Goal: Find specific page/section: Find specific page/section

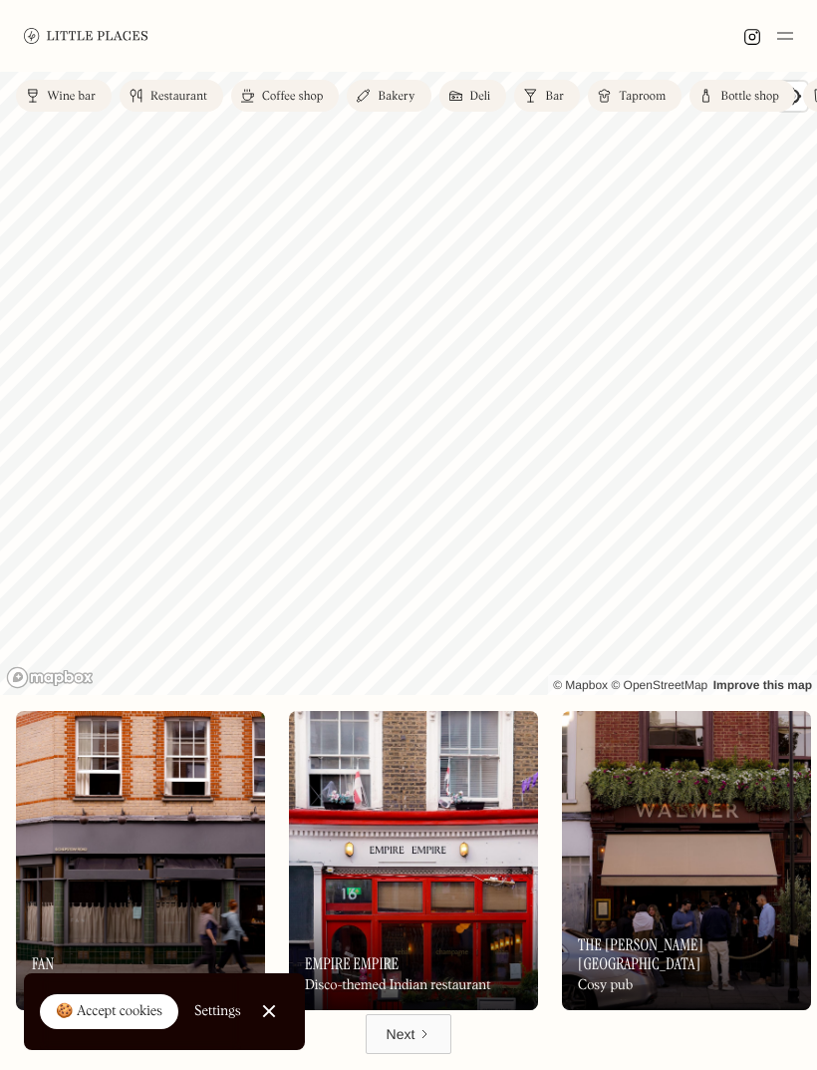
scroll to position [64, 0]
click at [261, 1011] on link "Close Cookie Popup" at bounding box center [269, 1011] width 40 height 40
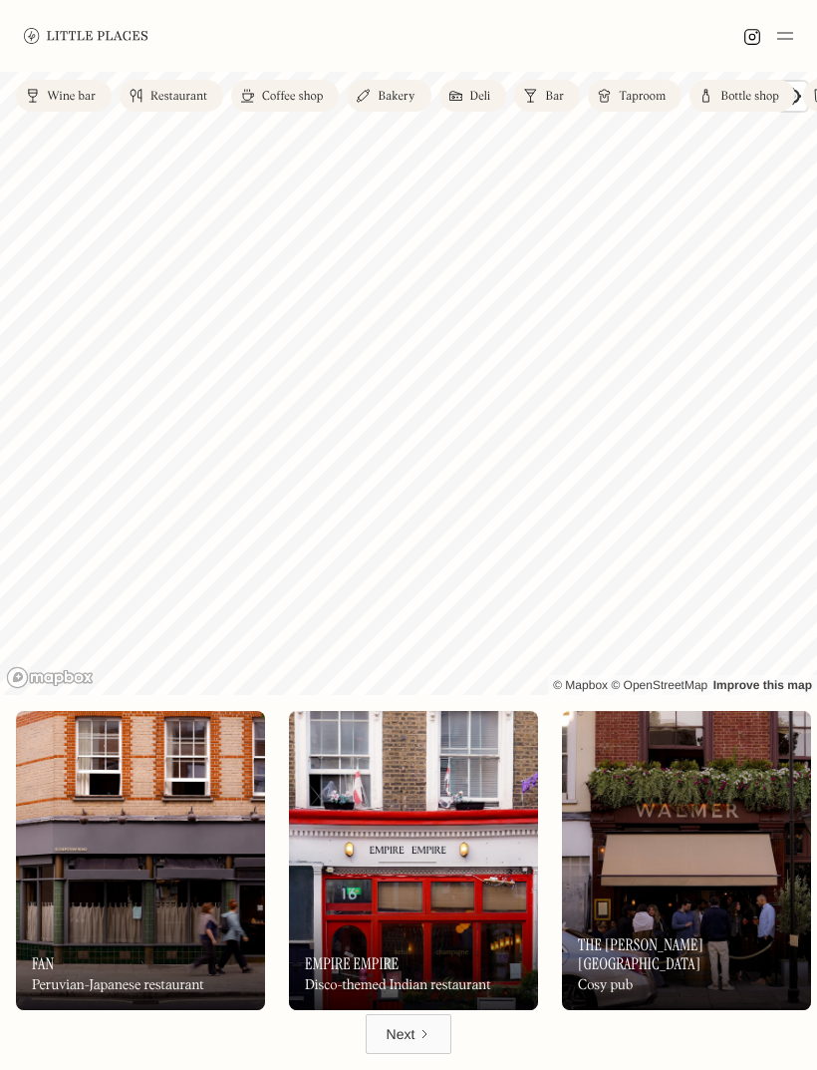
click at [382, 1034] on link "Next" at bounding box center [409, 1034] width 87 height 40
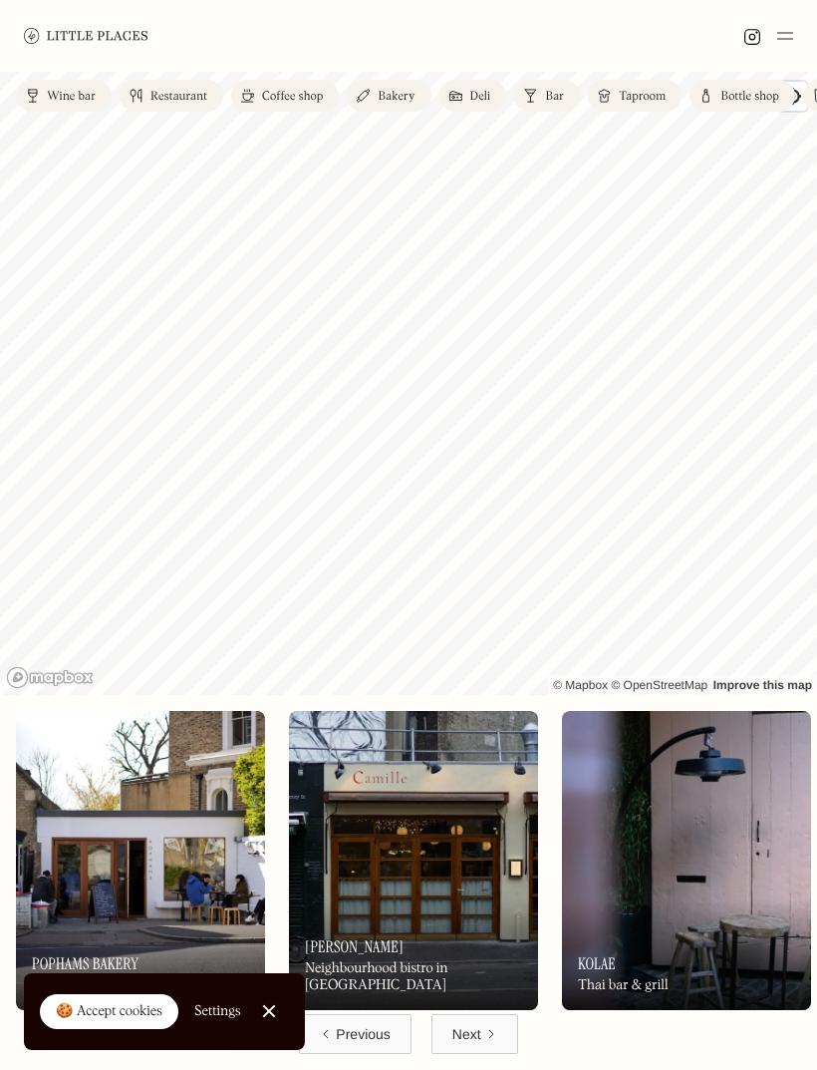
scroll to position [64, 0]
click at [259, 1001] on link "Close Cookie Popup" at bounding box center [269, 1011] width 40 height 40
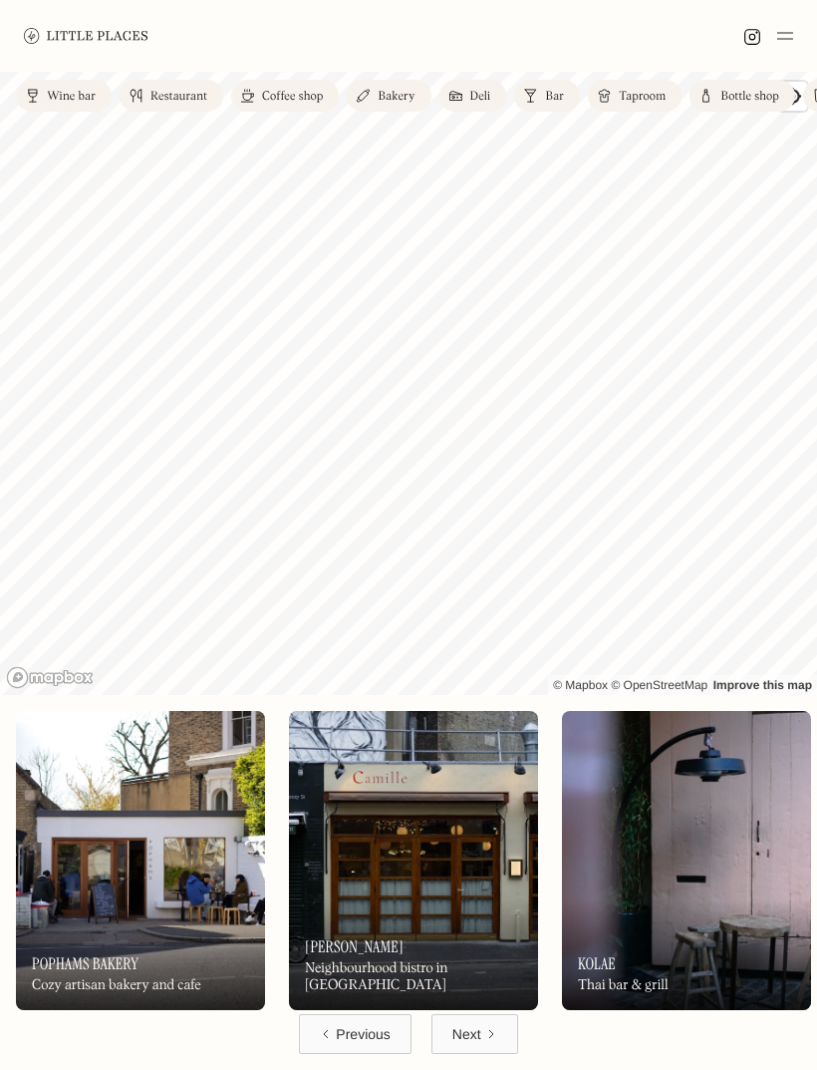
click at [474, 1020] on link "Next" at bounding box center [475, 1034] width 87 height 40
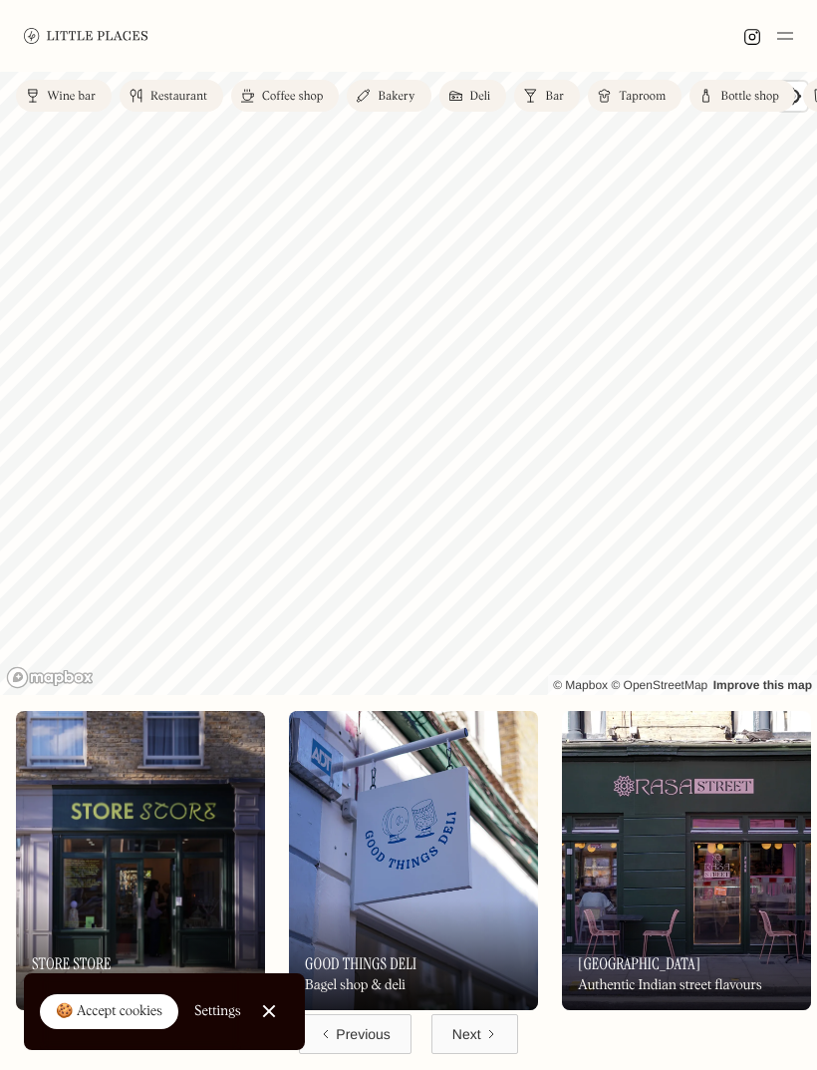
scroll to position [64, 0]
click at [262, 1013] on link "Close Cookie Popup" at bounding box center [269, 1011] width 40 height 40
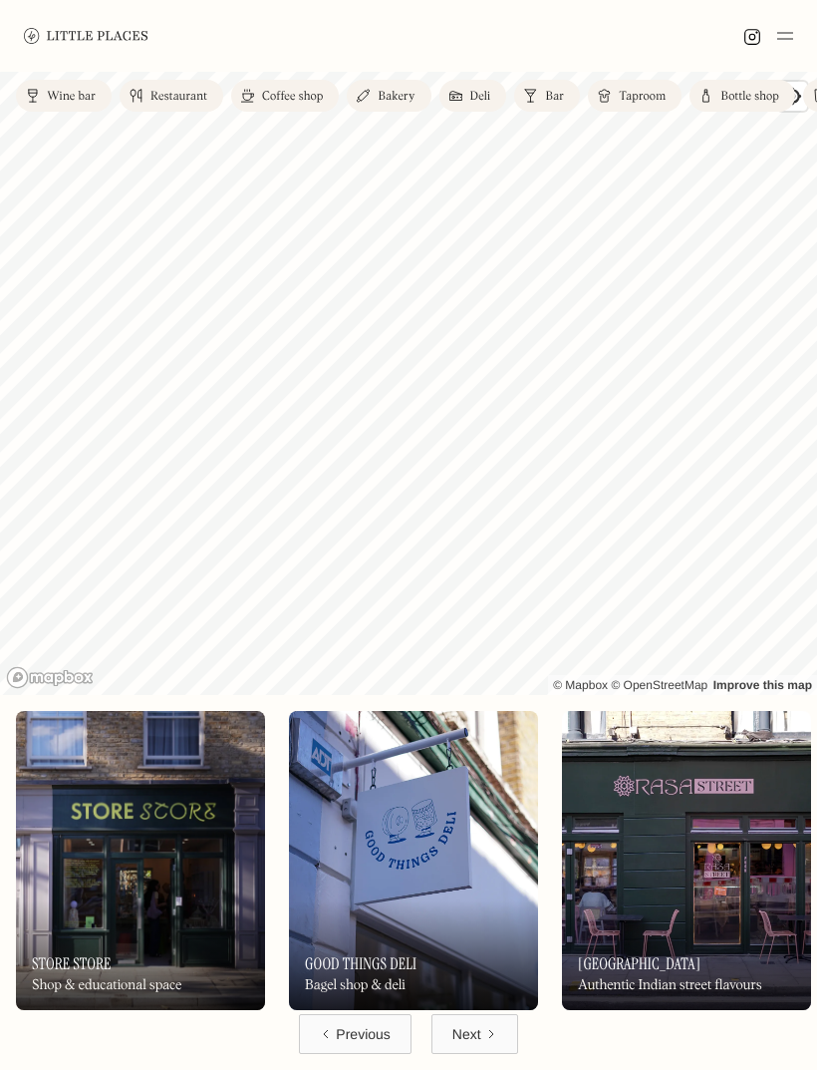
click at [471, 1038] on div "Next" at bounding box center [467, 1034] width 29 height 20
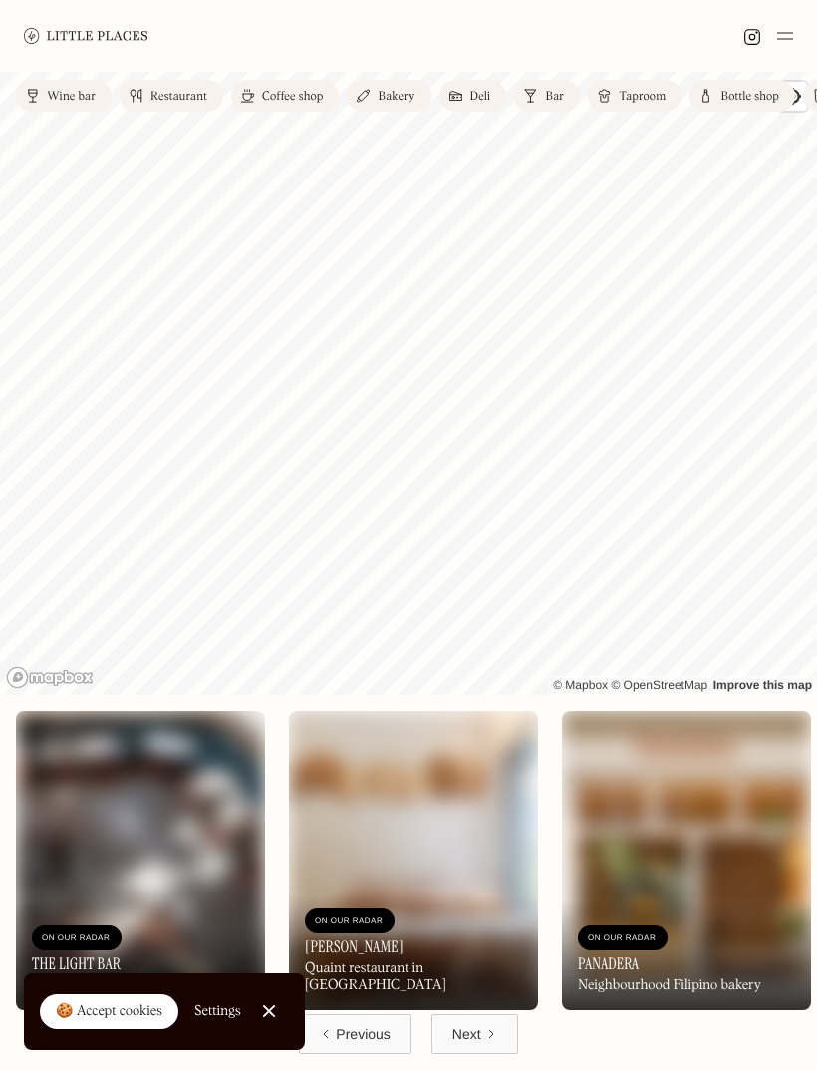
click at [269, 1000] on link "Close Cookie Popup" at bounding box center [269, 1011] width 40 height 40
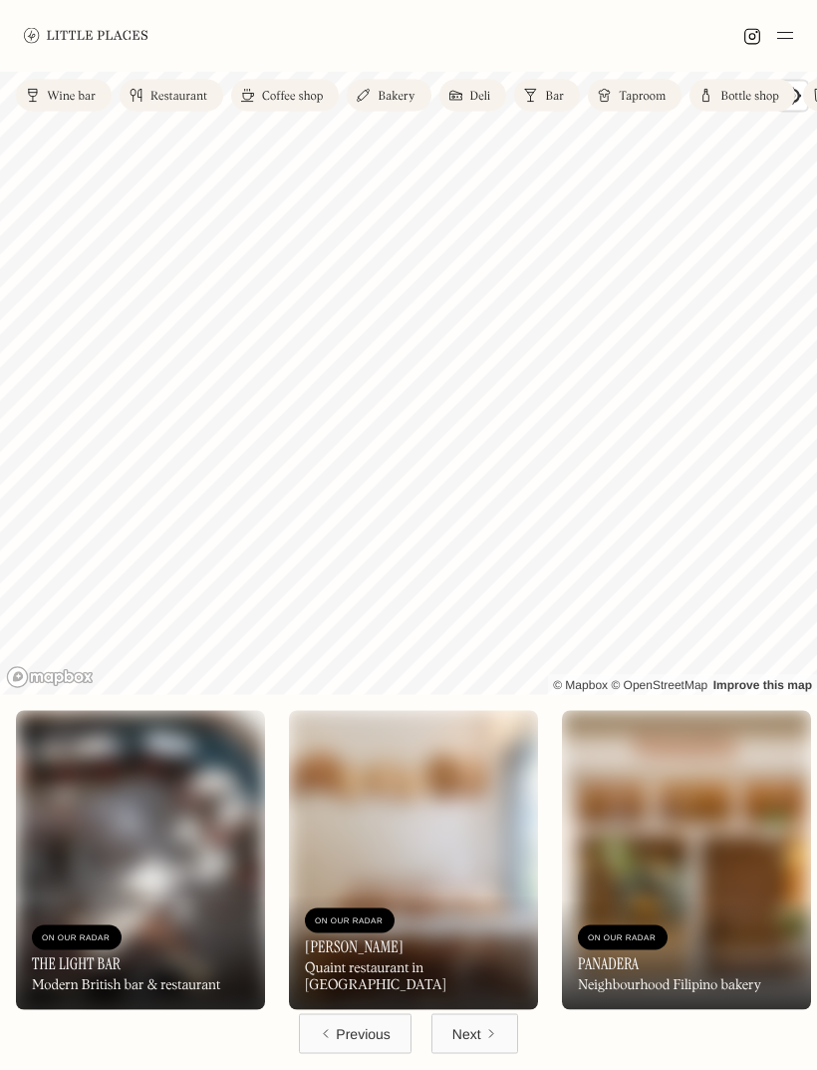
scroll to position [27, 0]
click at [186, 80] on link "Restaurant" at bounding box center [172, 96] width 104 height 32
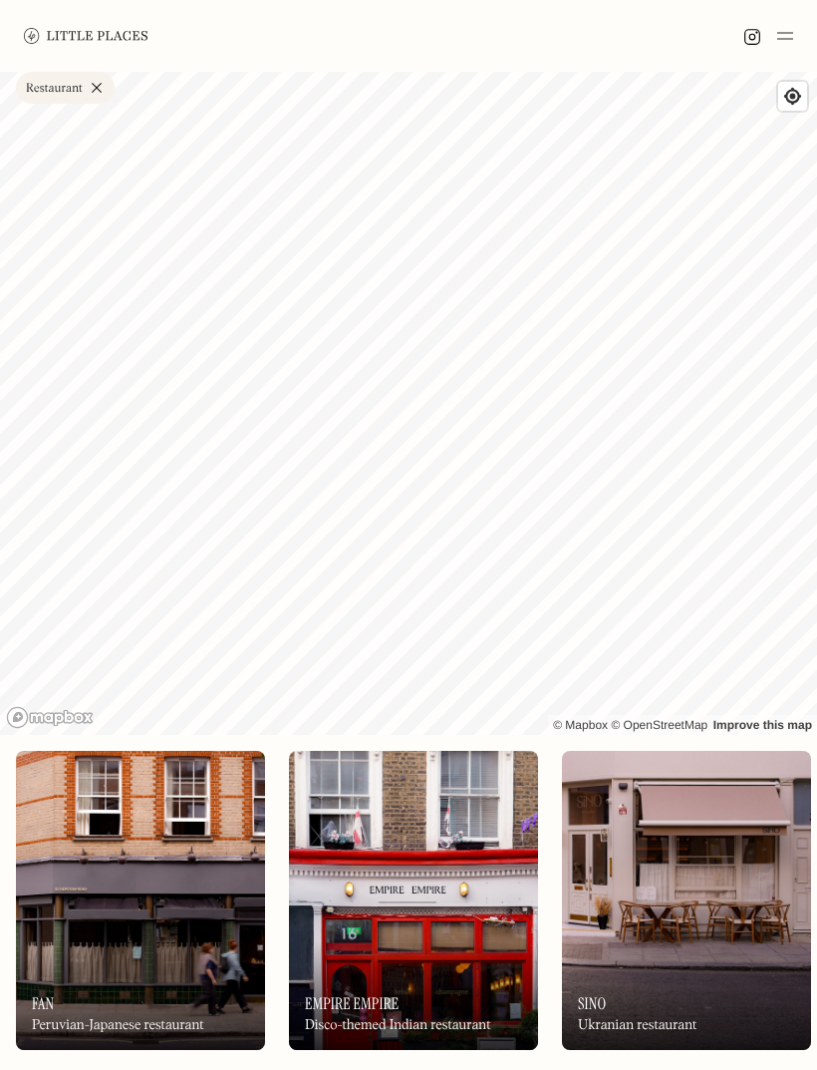
click at [285, 91] on div "Label Restaurant Wine bar Restaurant Coffee shop Bakery Deli Bar Taproom Bottle…" at bounding box center [408, 92] width 817 height 40
